Goal: Find specific page/section: Find specific page/section

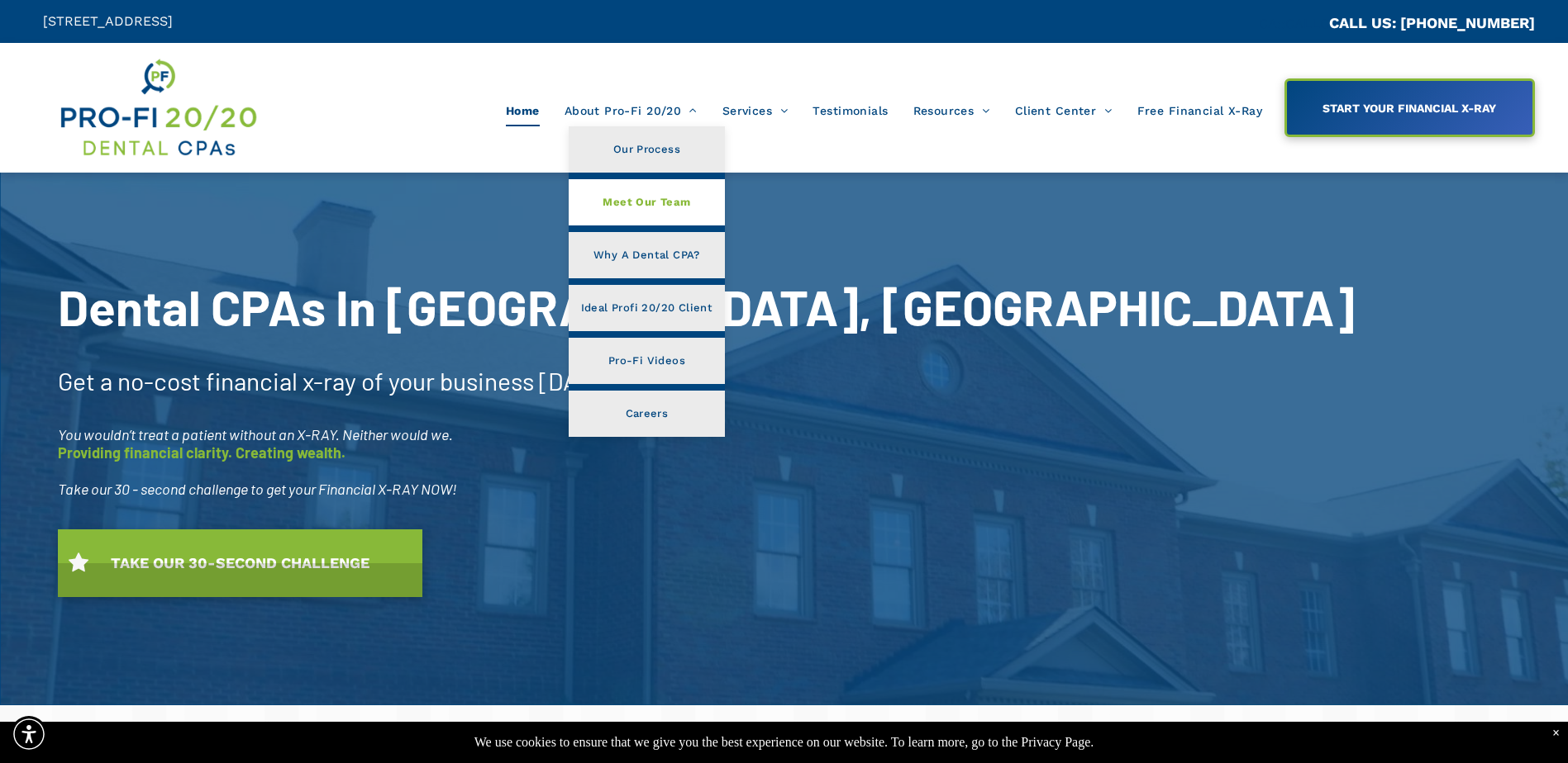
click at [652, 199] on span "Meet Our Team" at bounding box center [646, 202] width 88 height 22
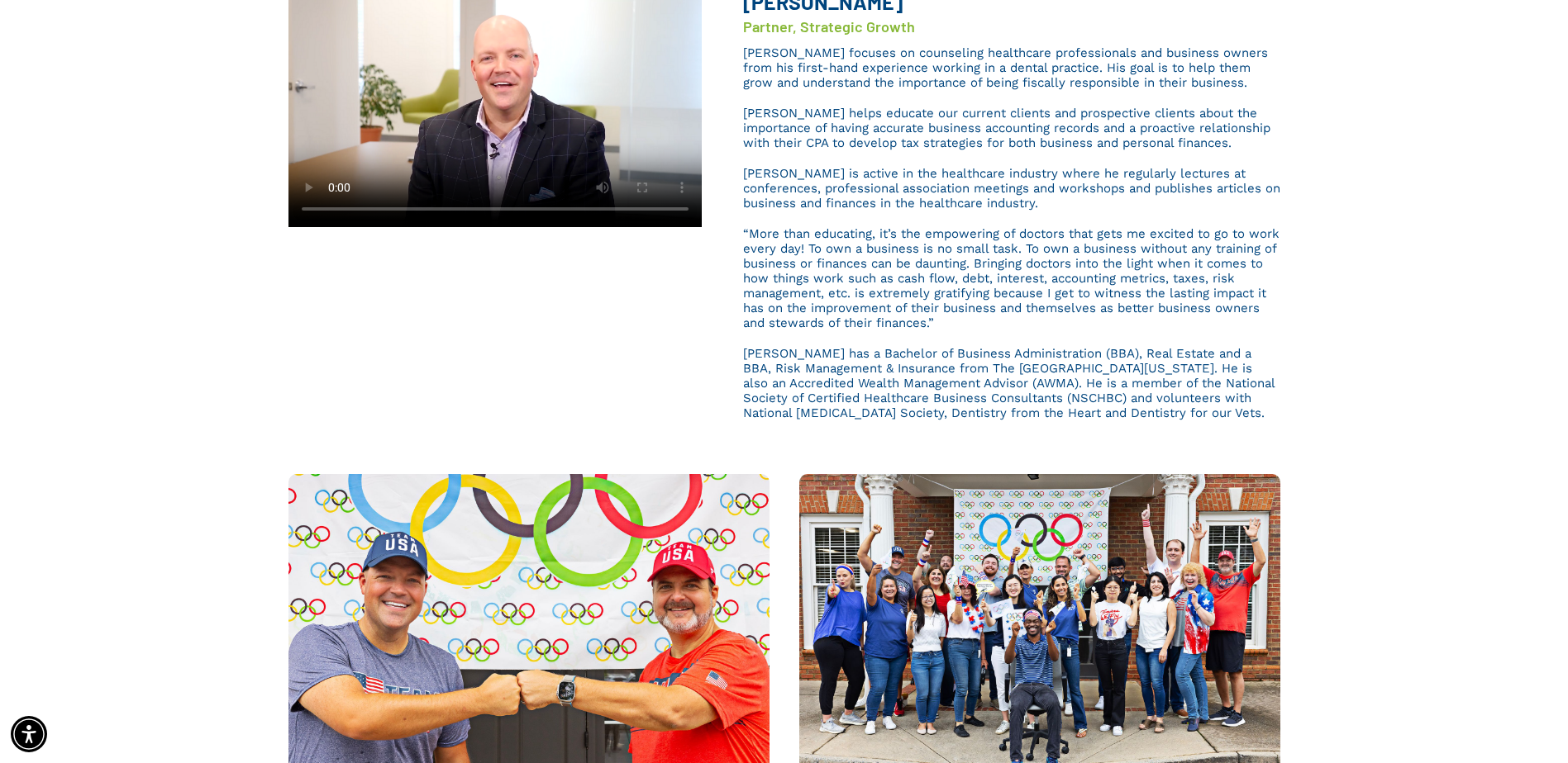
scroll to position [330, 0]
